Goal: Information Seeking & Learning: Compare options

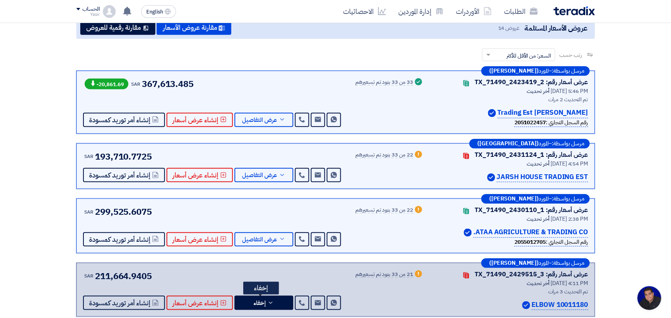
scroll to position [99, 0]
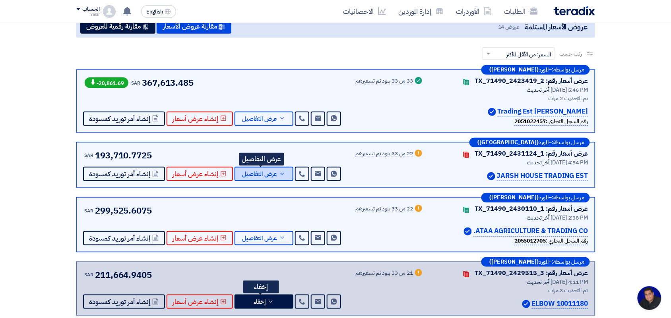
click at [263, 175] on span "عرض التفاصيل" at bounding box center [259, 174] width 35 height 6
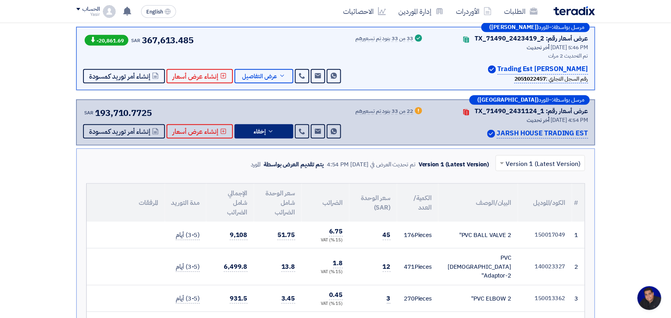
scroll to position [199, 0]
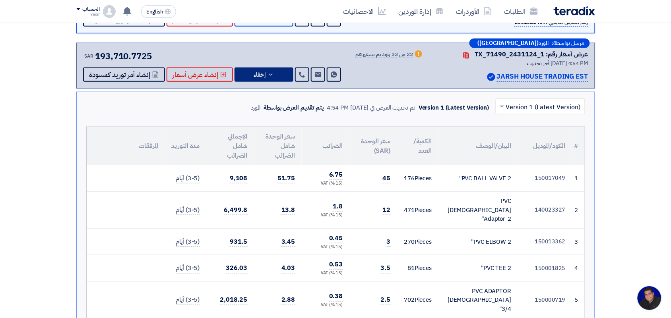
click at [512, 103] on input "text" at bounding box center [545, 107] width 74 height 13
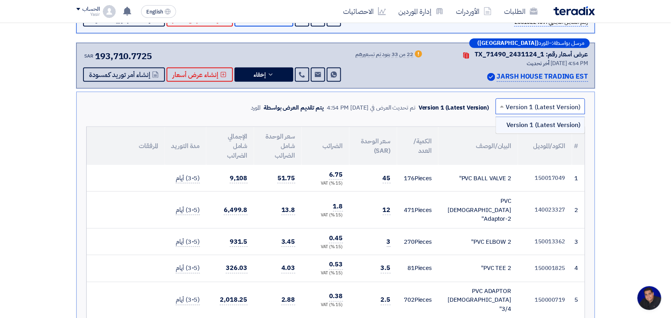
click at [512, 103] on input "text" at bounding box center [545, 107] width 74 height 13
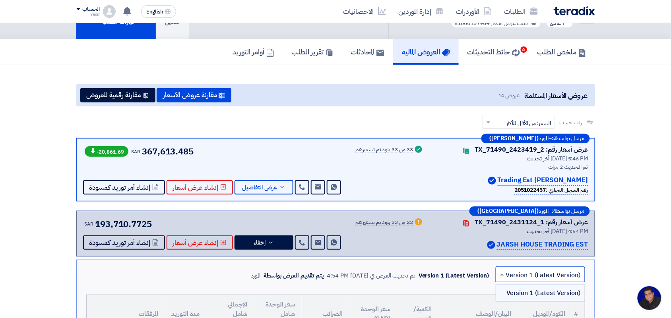
scroll to position [0, 0]
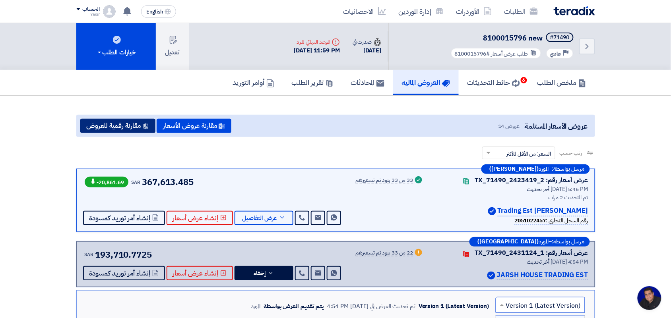
click at [118, 126] on button "مقارنة رقمية للعروض" at bounding box center [117, 126] width 75 height 14
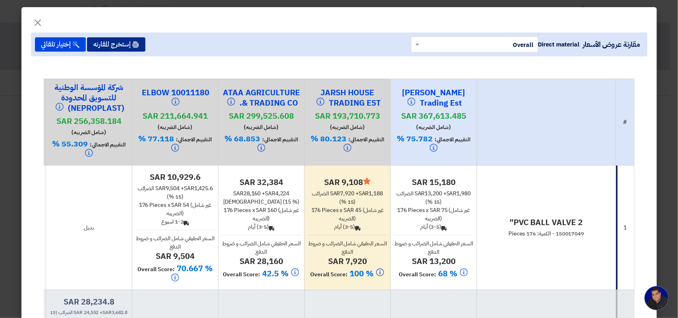
click at [121, 44] on button "إستخرج المقارنه" at bounding box center [116, 44] width 58 height 14
click at [43, 19] on span "×" at bounding box center [38, 22] width 10 height 24
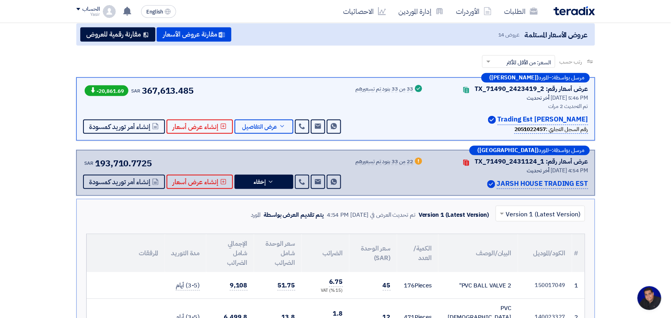
scroll to position [99, 0]
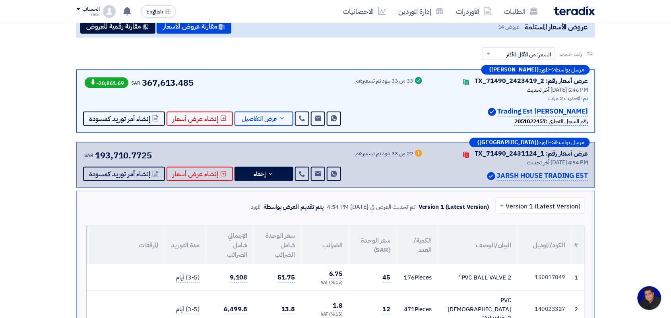
click at [534, 173] on p "JARSH HOUSE TRADING EST" at bounding box center [542, 176] width 91 height 11
copy div "JARSH HOUSE TRADING EST"
click at [426, 12] on link "إدارة الموردين" at bounding box center [421, 11] width 58 height 19
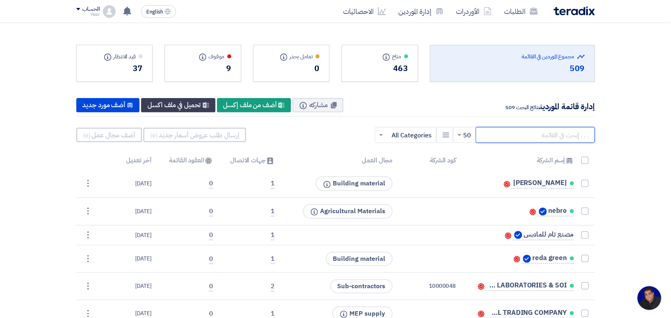
click at [503, 139] on input "text" at bounding box center [535, 135] width 119 height 16
paste input "JARSH HOUSE TRADING EST"
type input "JARSH HOUSE TRADING EST"
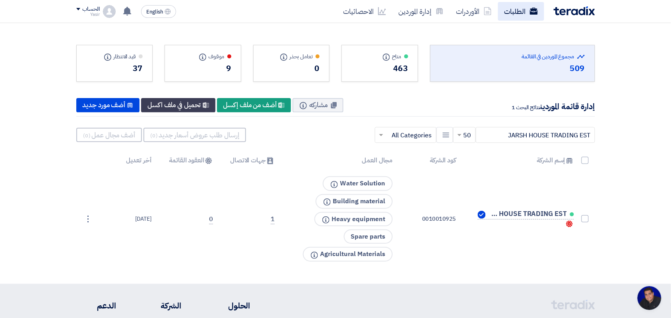
click at [529, 6] on link "الطلبات" at bounding box center [521, 11] width 46 height 19
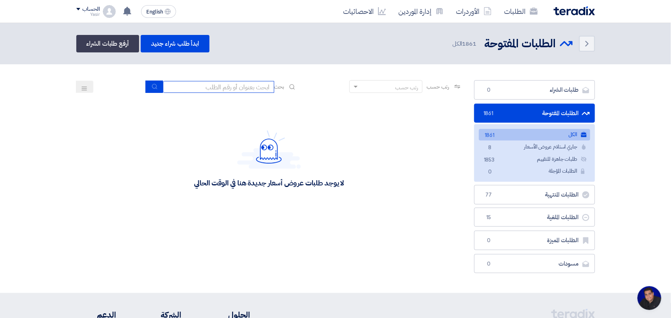
click at [253, 85] on input at bounding box center [218, 87] width 111 height 12
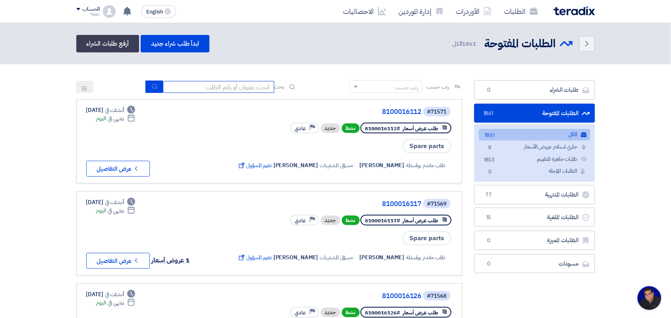
type input "new"
click at [153, 83] on icon "submit" at bounding box center [154, 86] width 6 height 6
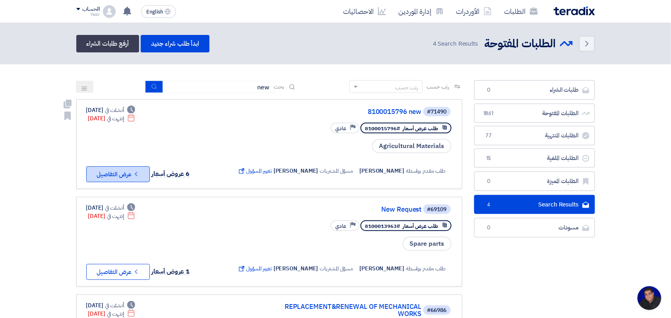
click at [133, 171] on icon "Check details" at bounding box center [136, 174] width 8 height 8
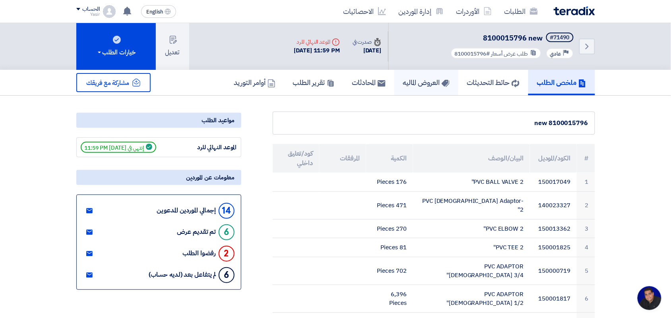
click at [441, 79] on icon at bounding box center [445, 83] width 8 height 8
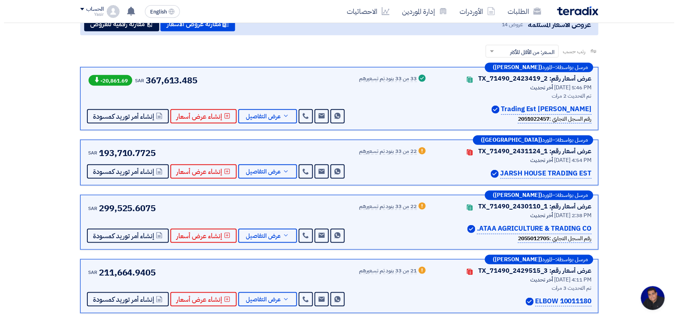
scroll to position [50, 0]
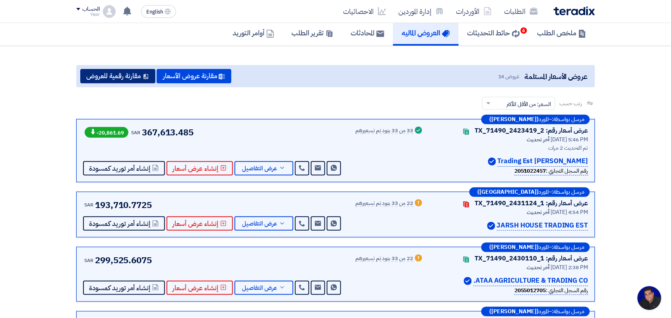
click at [113, 77] on button "مقارنة رقمية للعروض" at bounding box center [117, 76] width 75 height 14
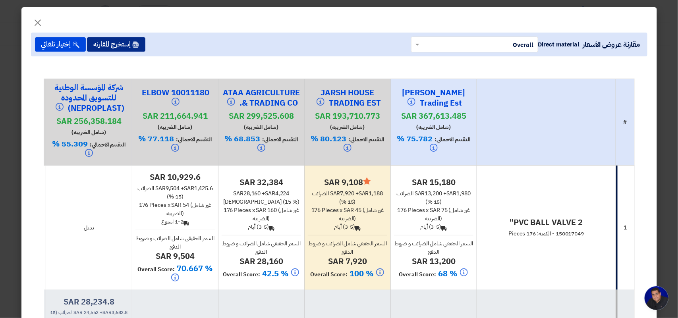
click at [116, 44] on button "إستخرج المقارنه" at bounding box center [116, 44] width 58 height 14
click at [118, 45] on button "إستخرج المقارنه" at bounding box center [116, 44] width 58 height 14
click at [41, 21] on span "×" at bounding box center [38, 22] width 10 height 24
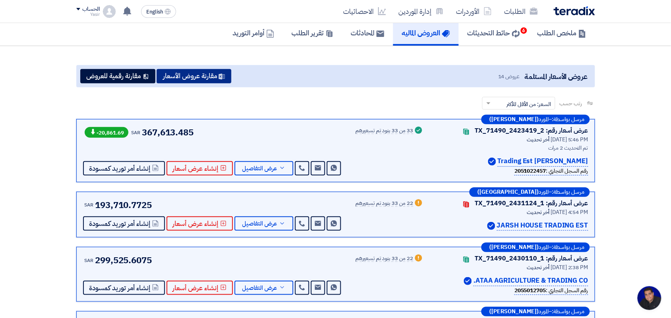
click at [205, 78] on button "مقارنة عروض الأسعار" at bounding box center [194, 76] width 75 height 14
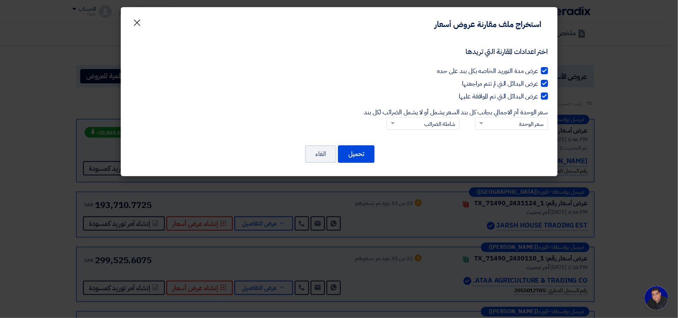
click at [134, 24] on span "×" at bounding box center [138, 22] width 10 height 24
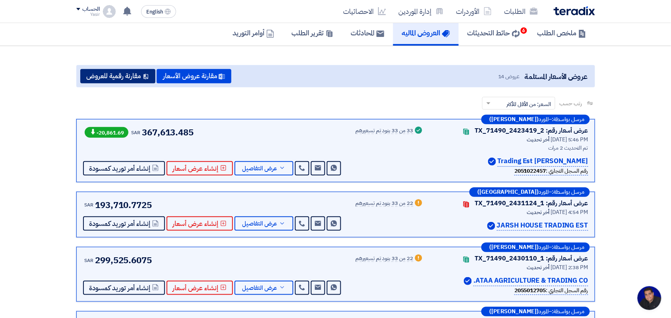
click at [116, 74] on button "مقارنة رقمية للعروض" at bounding box center [117, 76] width 75 height 14
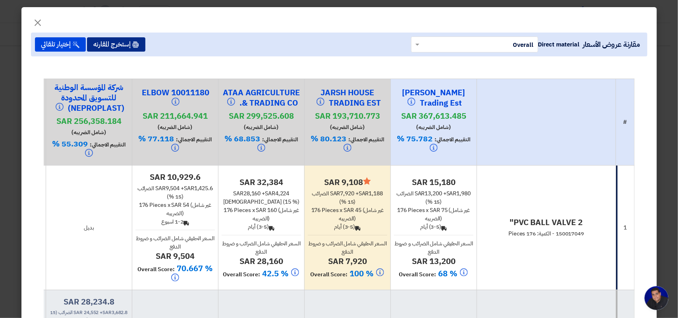
click at [114, 41] on button "إستخرج المقارنه" at bounding box center [116, 44] width 58 height 14
